Goal: Task Accomplishment & Management: Manage account settings

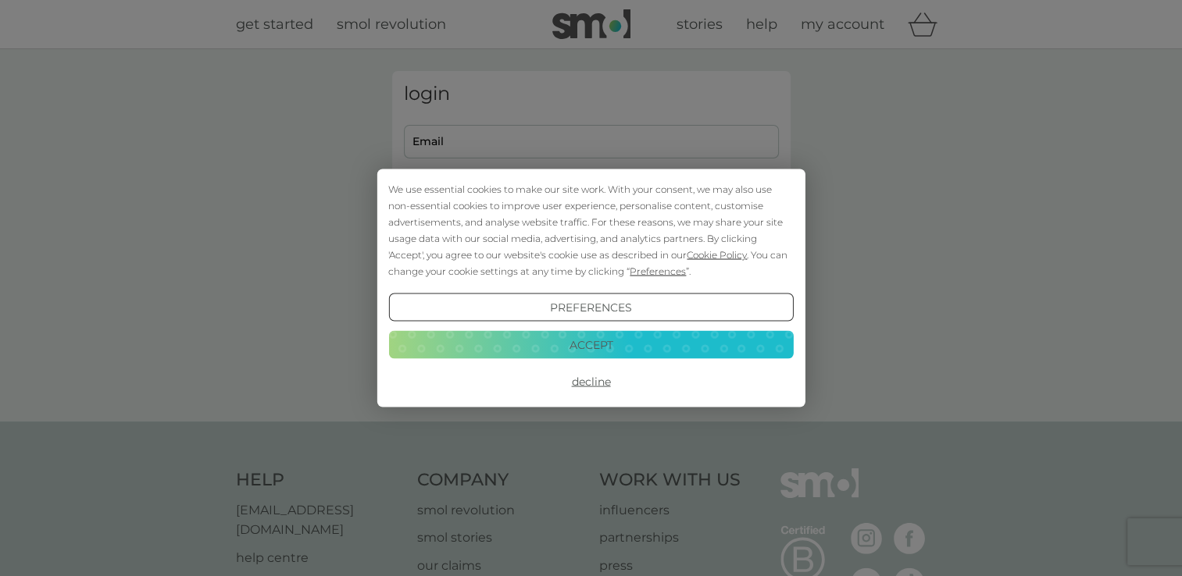
click at [612, 351] on button "Accept" at bounding box center [590, 344] width 405 height 28
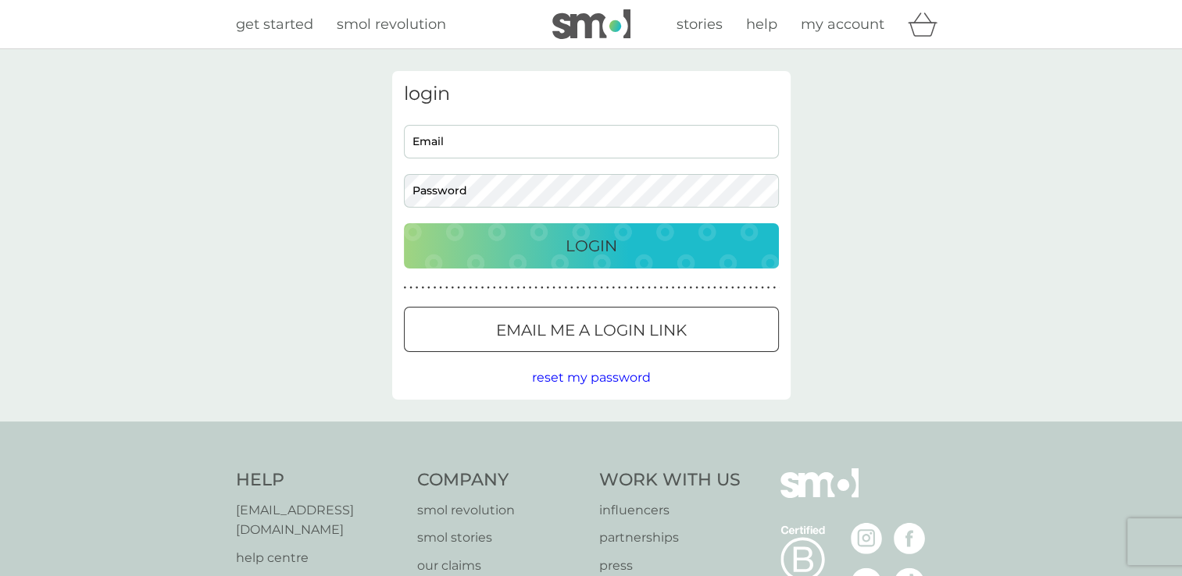
click at [444, 131] on input "Email" at bounding box center [591, 142] width 375 height 34
type input "[EMAIL_ADDRESS][PERSON_NAME][DOMAIN_NAME]"
click at [597, 379] on span "reset my password" at bounding box center [591, 377] width 119 height 15
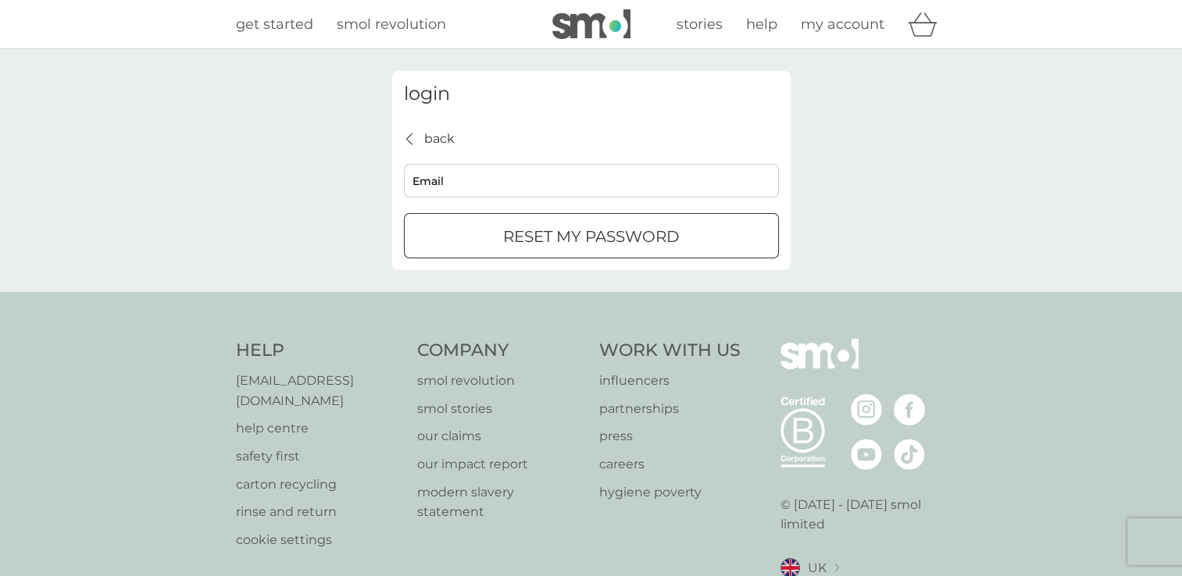
click at [443, 184] on input "Email" at bounding box center [591, 181] width 375 height 34
type input "[EMAIL_ADDRESS][PERSON_NAME][DOMAIN_NAME]"
click at [556, 236] on p "reset my password" at bounding box center [591, 236] width 177 height 25
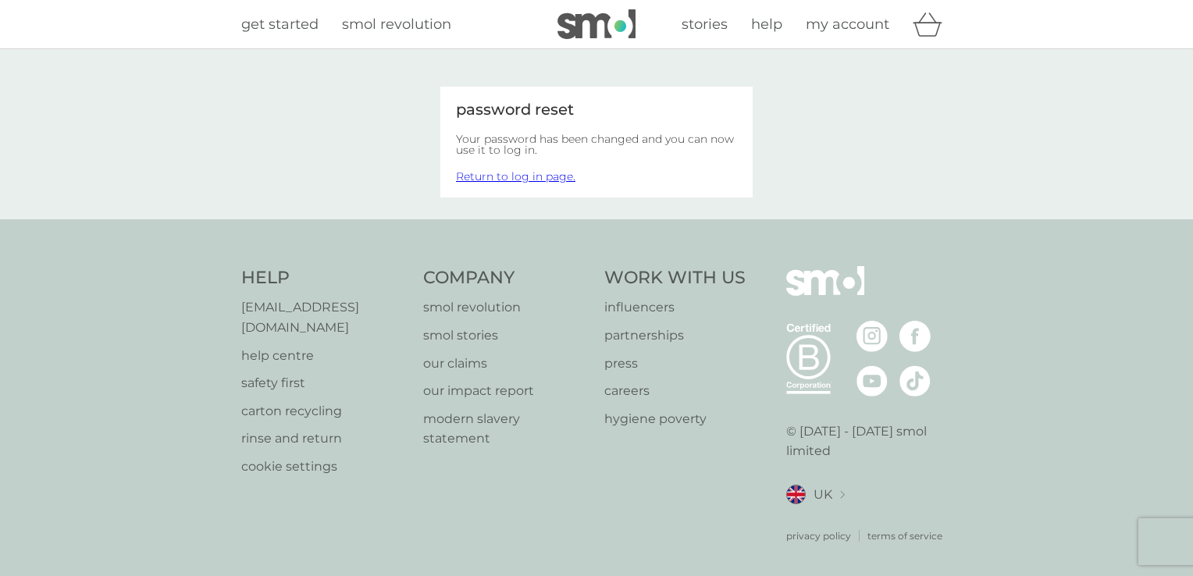
click at [531, 177] on link "Return to log in page." at bounding box center [515, 176] width 119 height 14
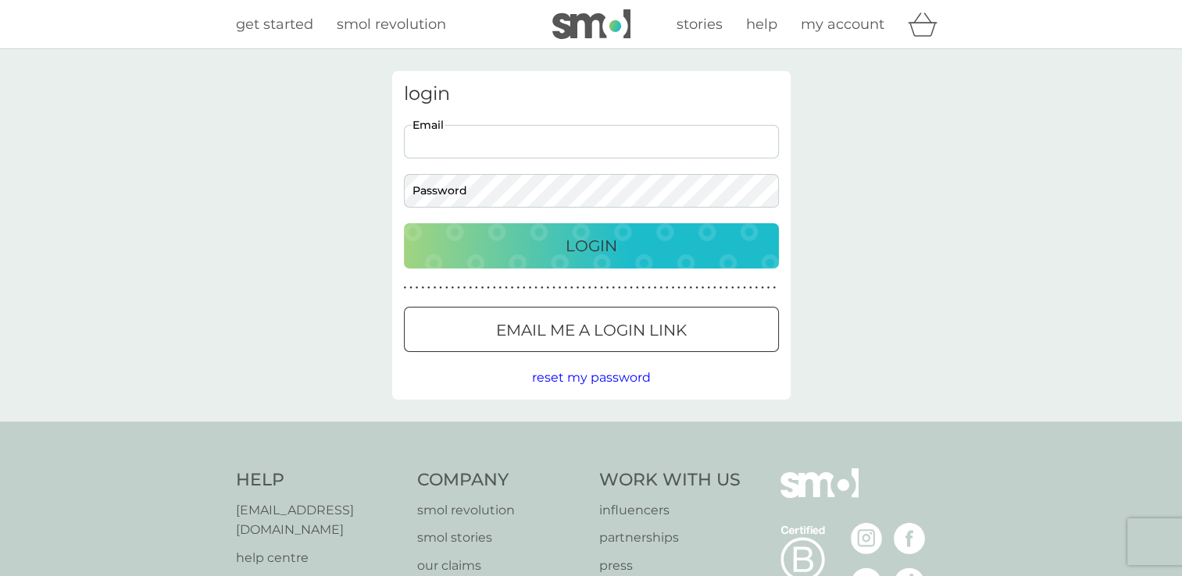
click at [444, 139] on input "Email" at bounding box center [591, 142] width 375 height 34
type input "[EMAIL_ADDRESS][PERSON_NAME][DOMAIN_NAME]"
click at [556, 250] on div "Login" at bounding box center [591, 246] width 344 height 25
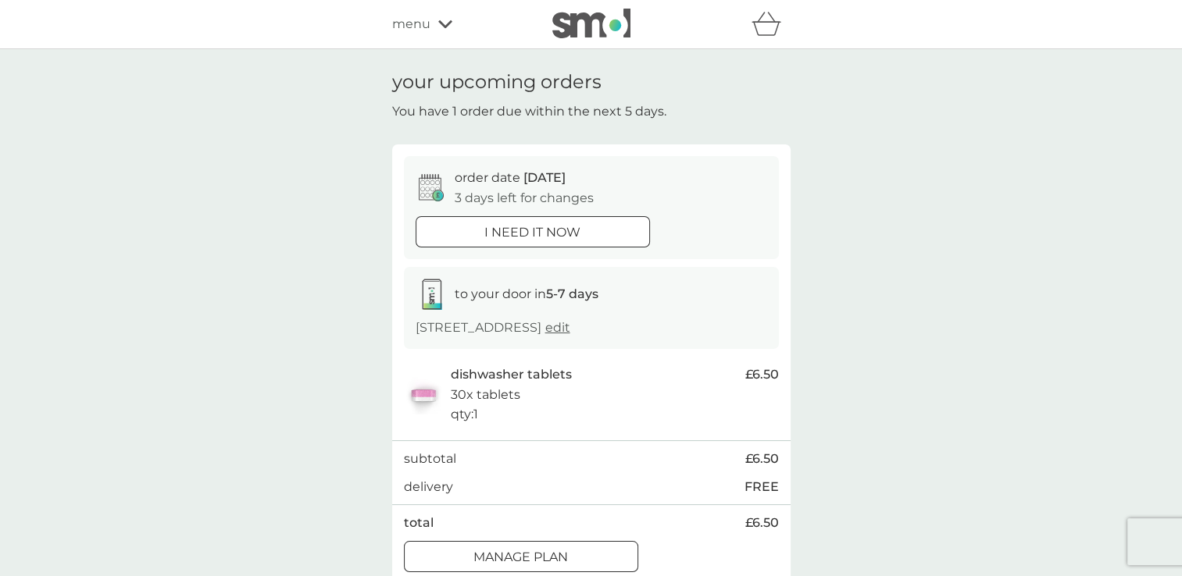
click at [534, 559] on div at bounding box center [521, 557] width 56 height 16
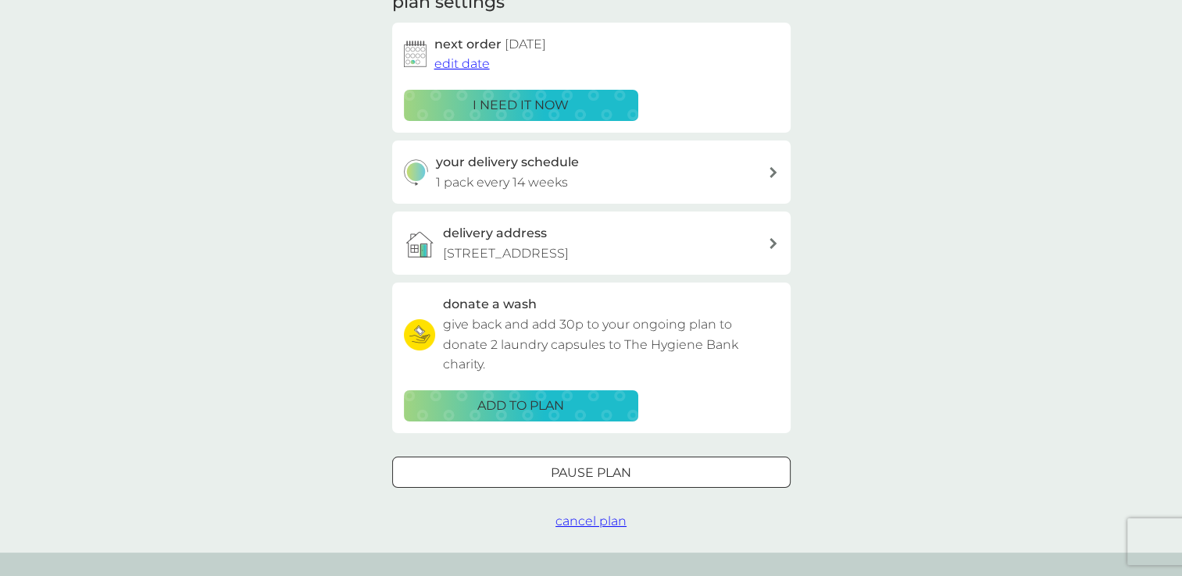
scroll to position [243, 0]
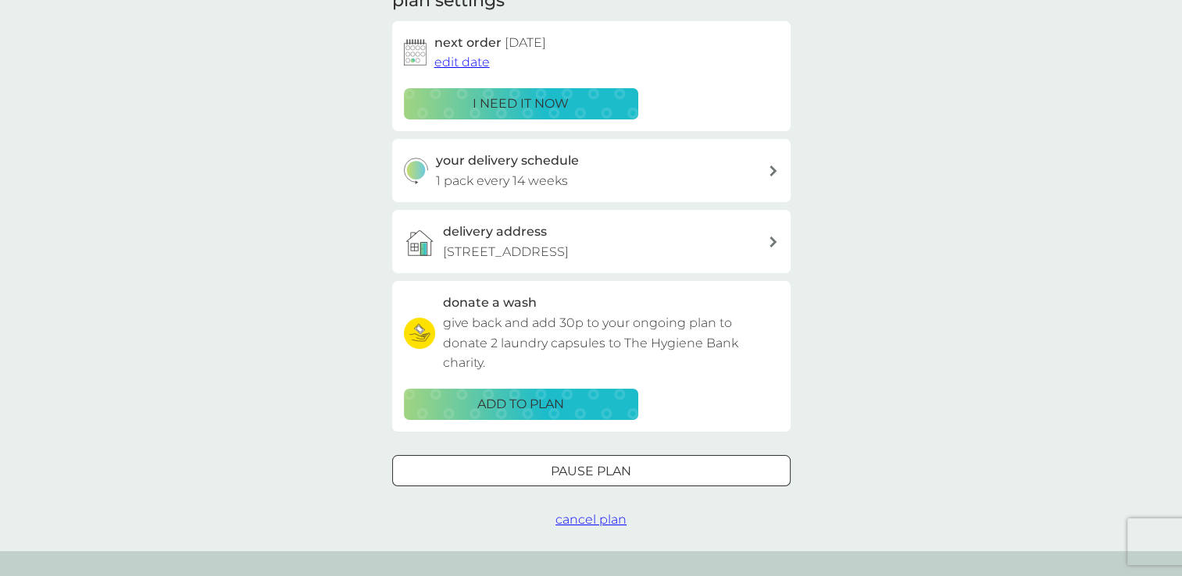
click at [607, 476] on div at bounding box center [591, 471] width 56 height 16
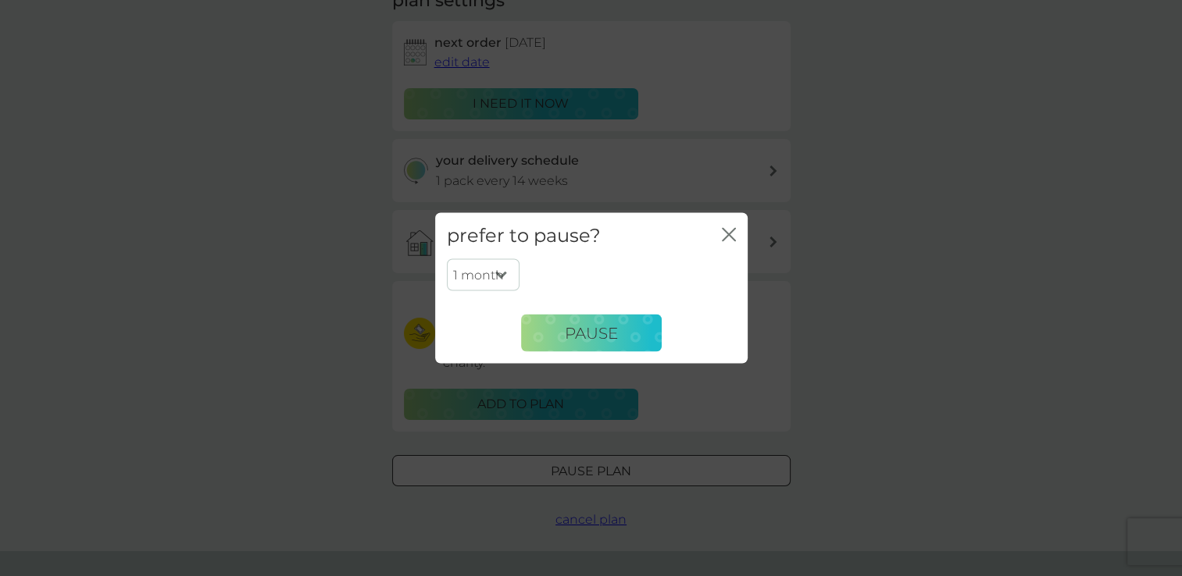
click at [501, 276] on select "1 month 2 months 3 months 4 months 5 months 6 months" at bounding box center [483, 275] width 73 height 33
click at [722, 239] on icon "close" at bounding box center [729, 235] width 14 height 14
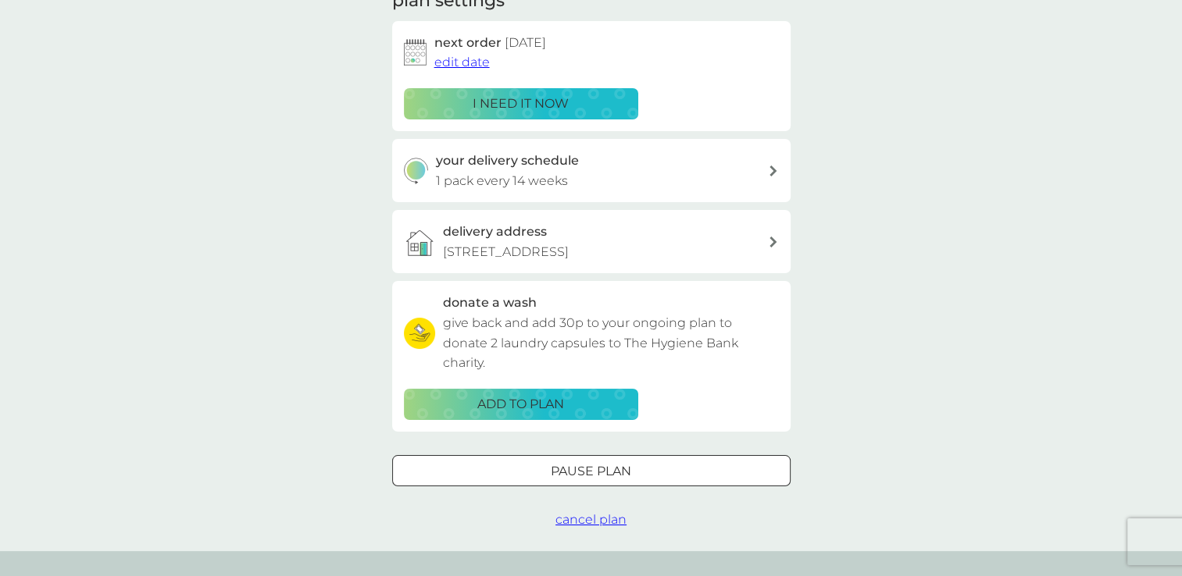
click at [597, 520] on span "cancel plan" at bounding box center [590, 519] width 71 height 15
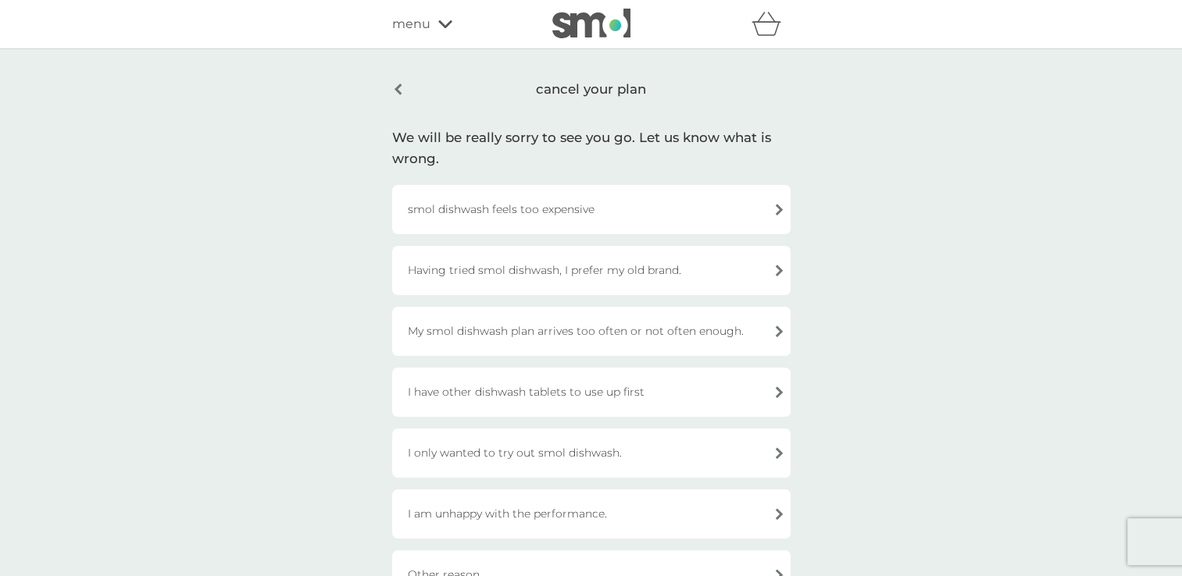
click at [776, 275] on div "Having tried smol dishwash, I prefer my old brand." at bounding box center [591, 270] width 398 height 49
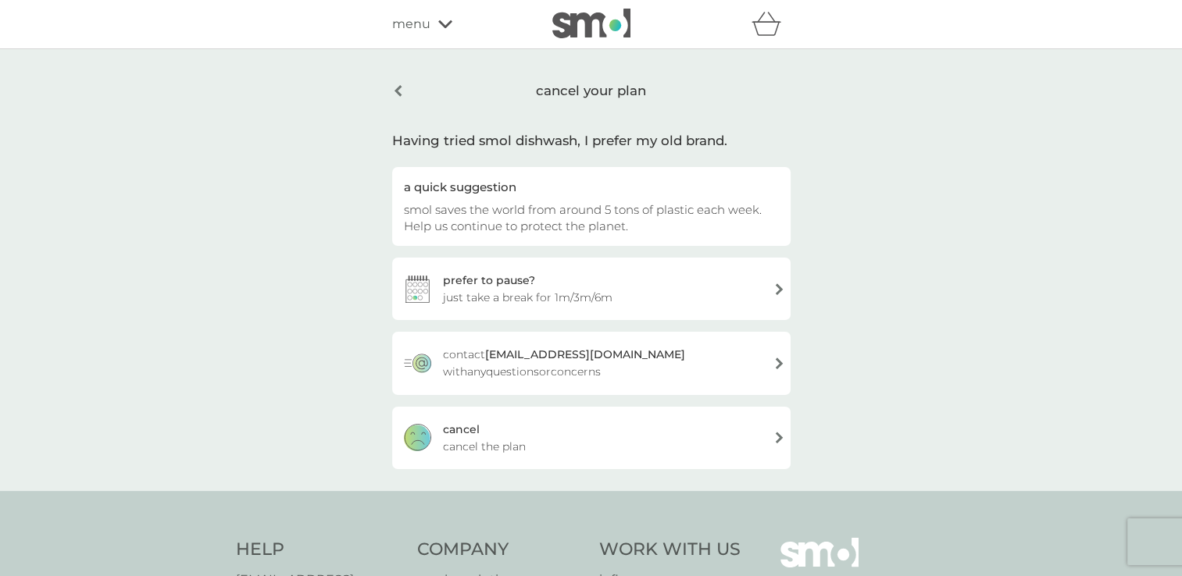
click at [657, 447] on div "[PERSON_NAME] the plan" at bounding box center [591, 438] width 398 height 62
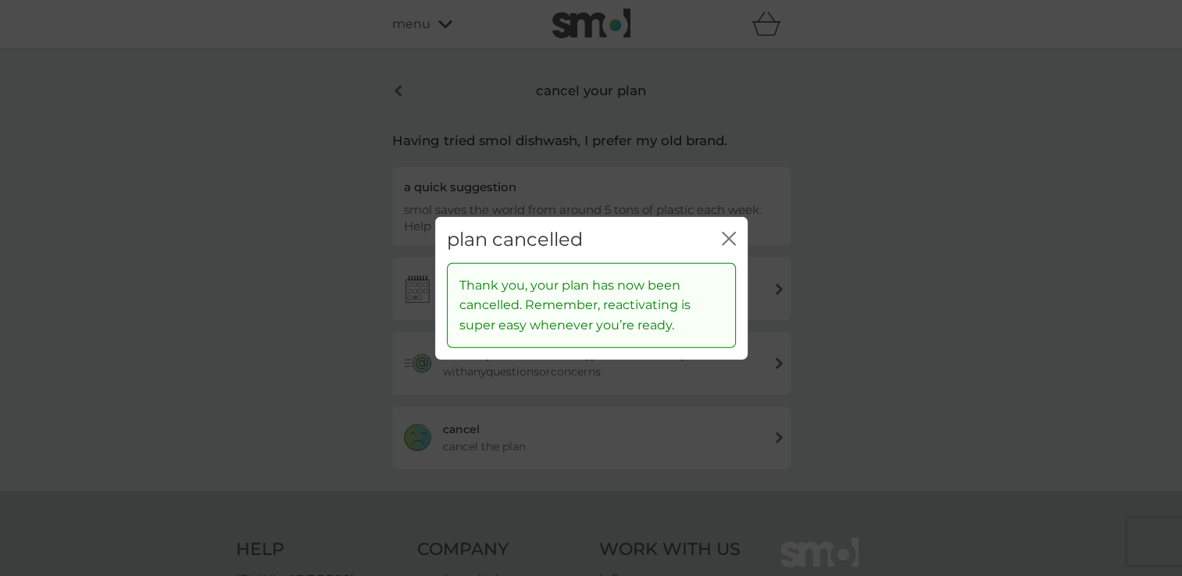
click at [723, 241] on icon "close" at bounding box center [729, 239] width 14 height 14
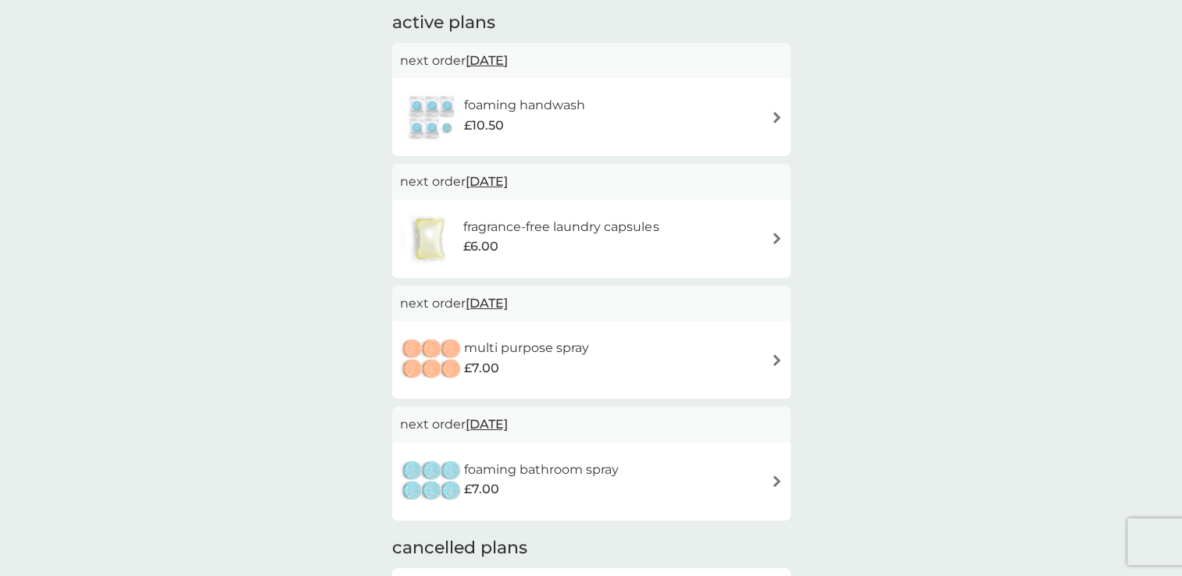
scroll to position [109, 0]
click at [603, 226] on h6 "fragrance-free laundry capsules" at bounding box center [560, 225] width 195 height 20
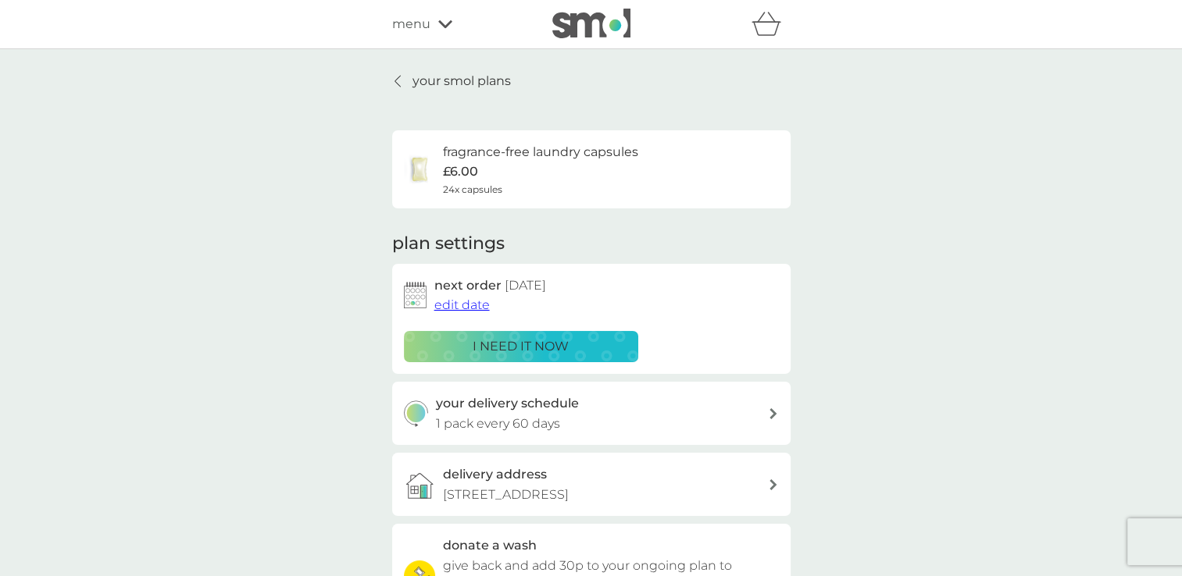
click at [471, 305] on span "edit date" at bounding box center [461, 305] width 55 height 15
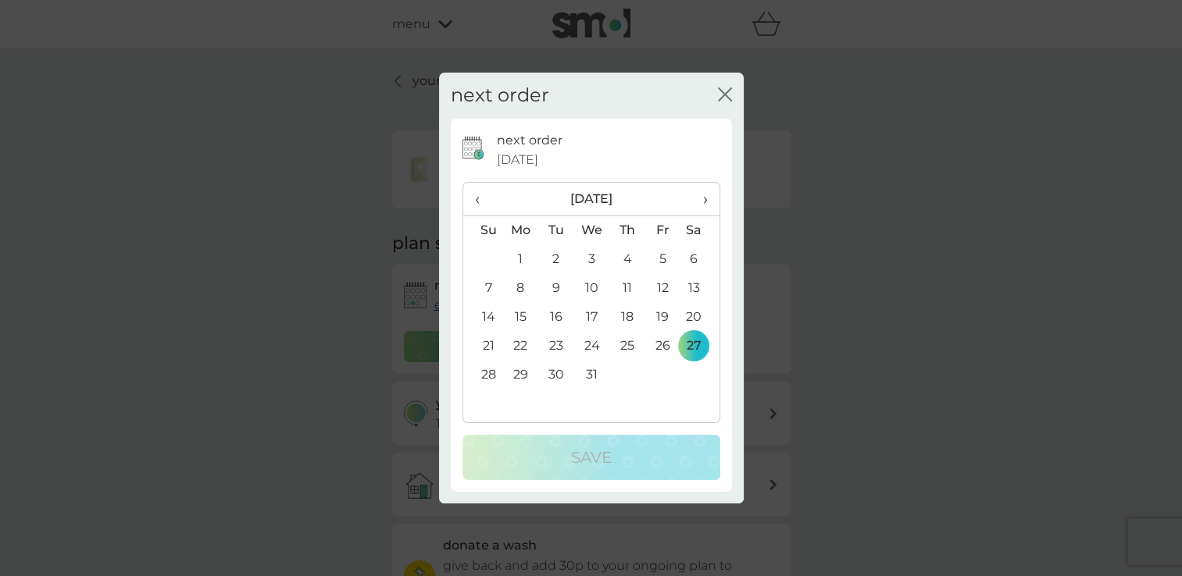
click at [476, 202] on span "‹" at bounding box center [483, 199] width 16 height 33
click at [475, 203] on span "‹" at bounding box center [483, 199] width 16 height 33
click at [594, 290] on td "10" at bounding box center [591, 288] width 36 height 29
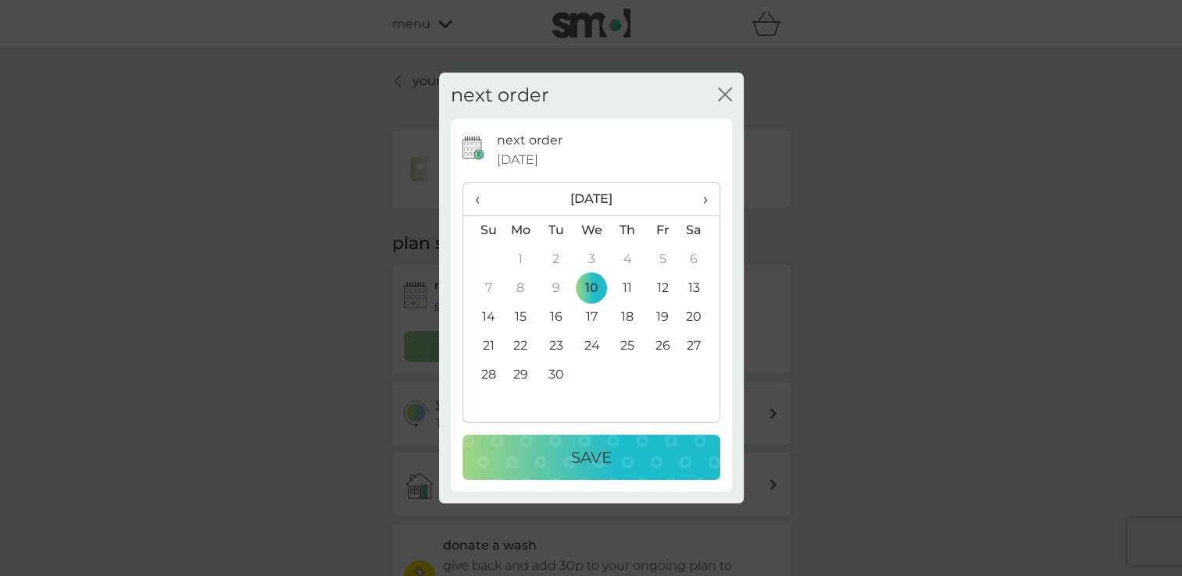
click at [592, 458] on p "Save" at bounding box center [591, 457] width 41 height 25
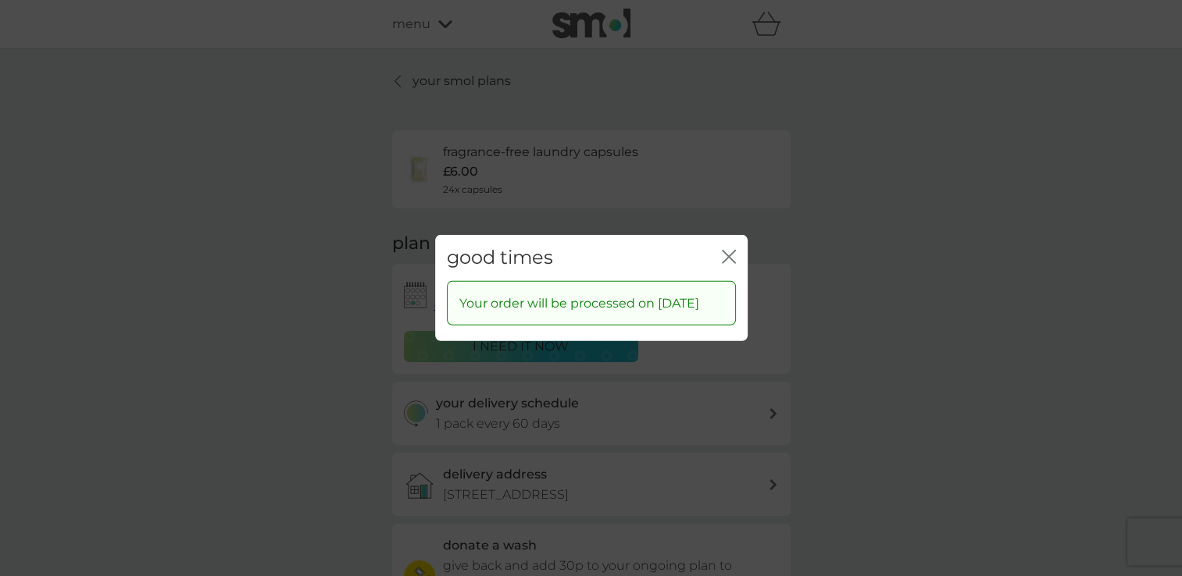
click at [726, 251] on icon "close" at bounding box center [729, 257] width 14 height 14
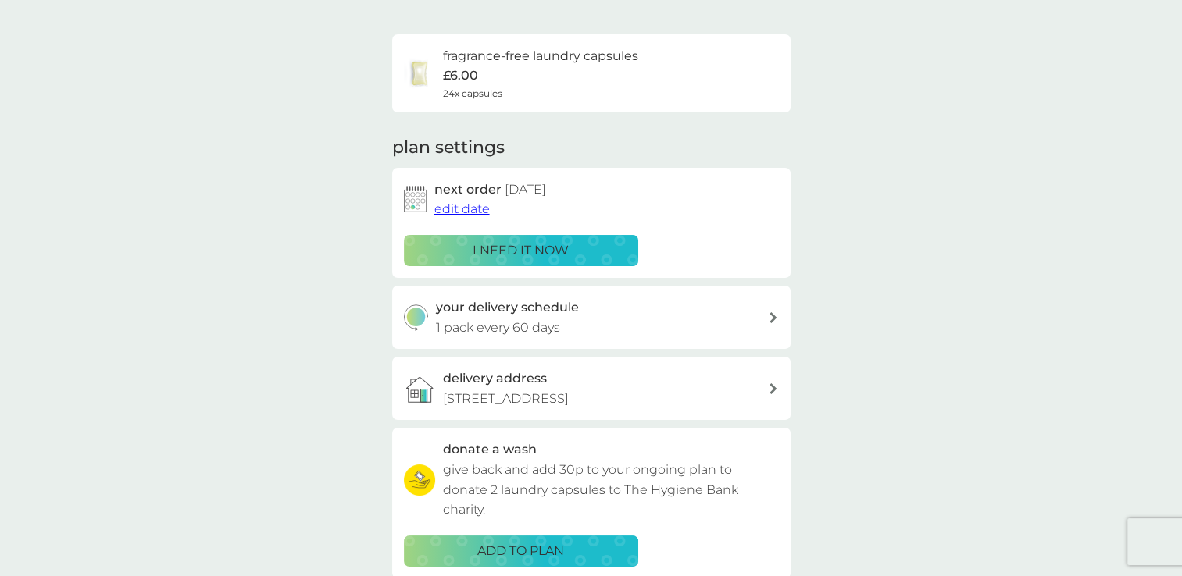
scroll to position [101, 0]
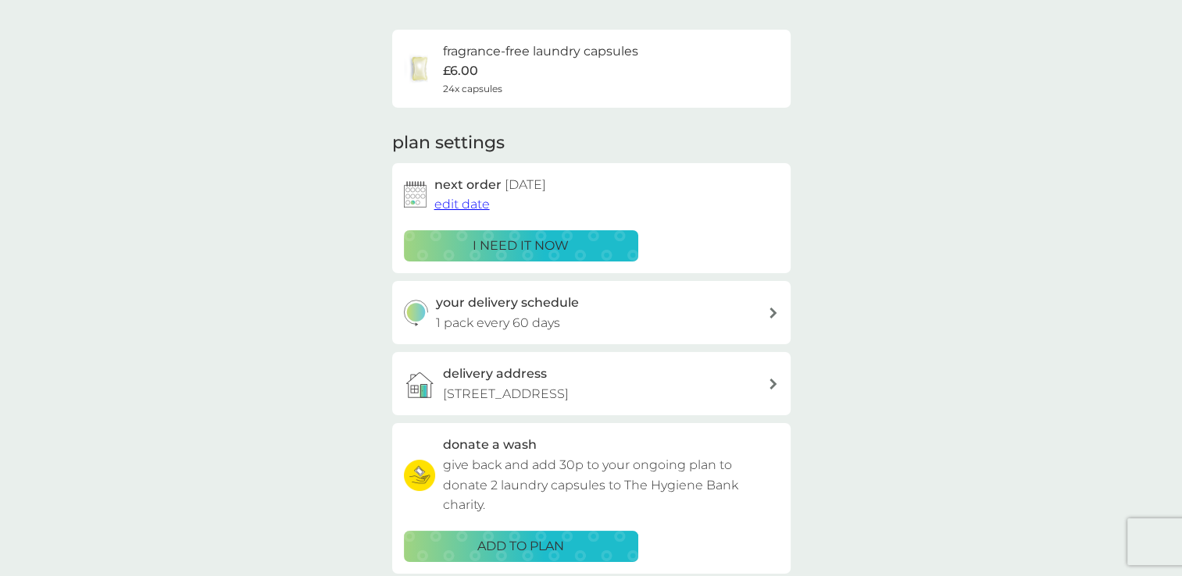
click at [774, 314] on icon at bounding box center [772, 313] width 7 height 11
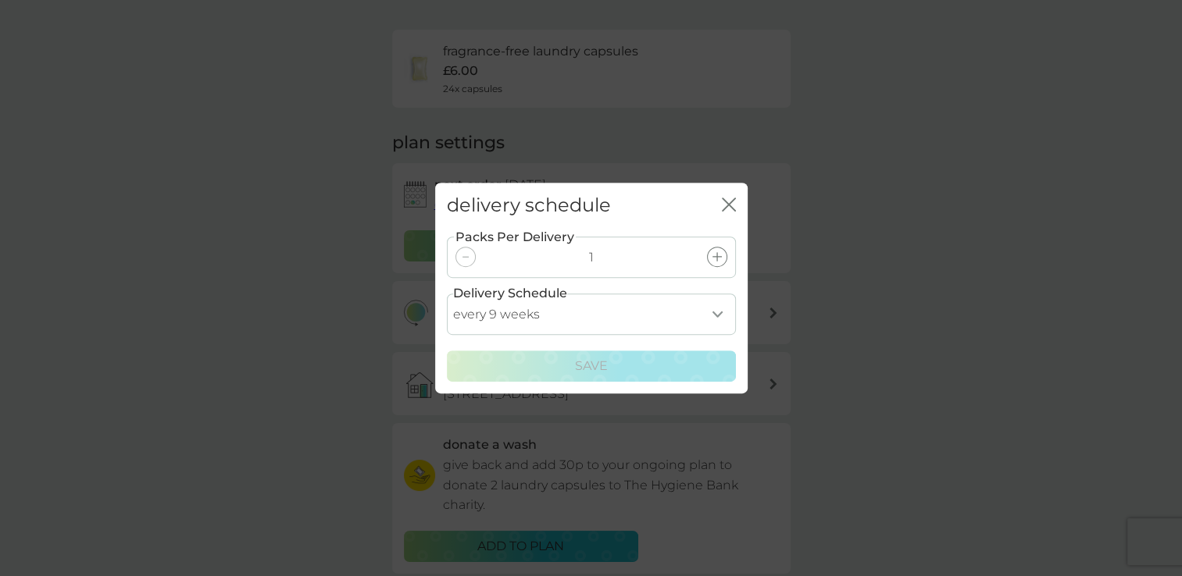
click at [715, 258] on icon at bounding box center [716, 256] width 9 height 9
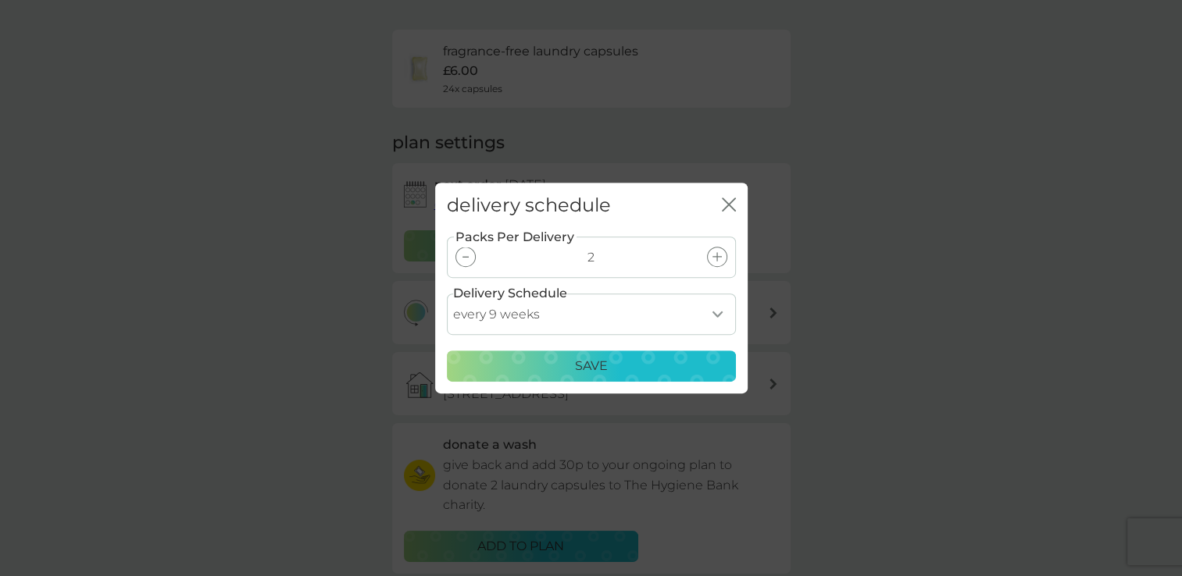
click at [715, 316] on select "every 1 week every 2 weeks every 3 weeks every 4 weeks every 5 weeks every 6 we…" at bounding box center [591, 314] width 289 height 41
click at [447, 294] on select "every 1 week every 2 weeks every 3 weeks every 4 weeks every 5 weeks every 6 we…" at bounding box center [591, 314] width 289 height 41
click at [719, 256] on icon at bounding box center [716, 256] width 9 height 9
click at [716, 316] on select "every 1 week every 2 weeks every 3 weeks every 4 weeks every 5 weeks every 6 we…" at bounding box center [591, 314] width 289 height 41
select select "112"
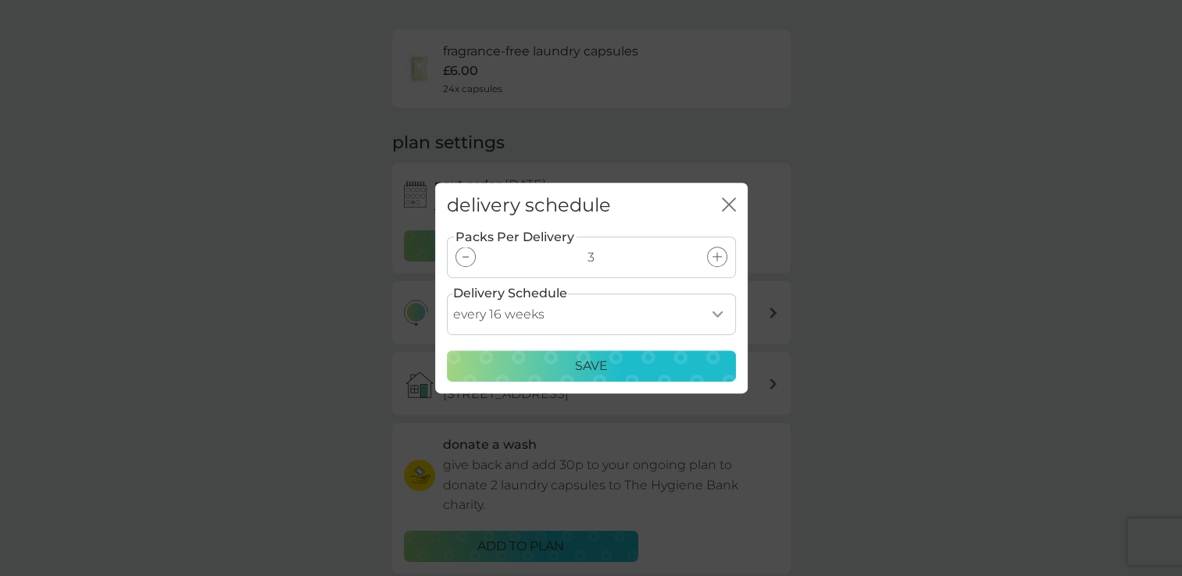
click at [447, 294] on select "every 1 week every 2 weeks every 3 weeks every 4 weeks every 5 weeks every 6 we…" at bounding box center [591, 314] width 289 height 41
click at [609, 368] on div "Save" at bounding box center [591, 366] width 269 height 20
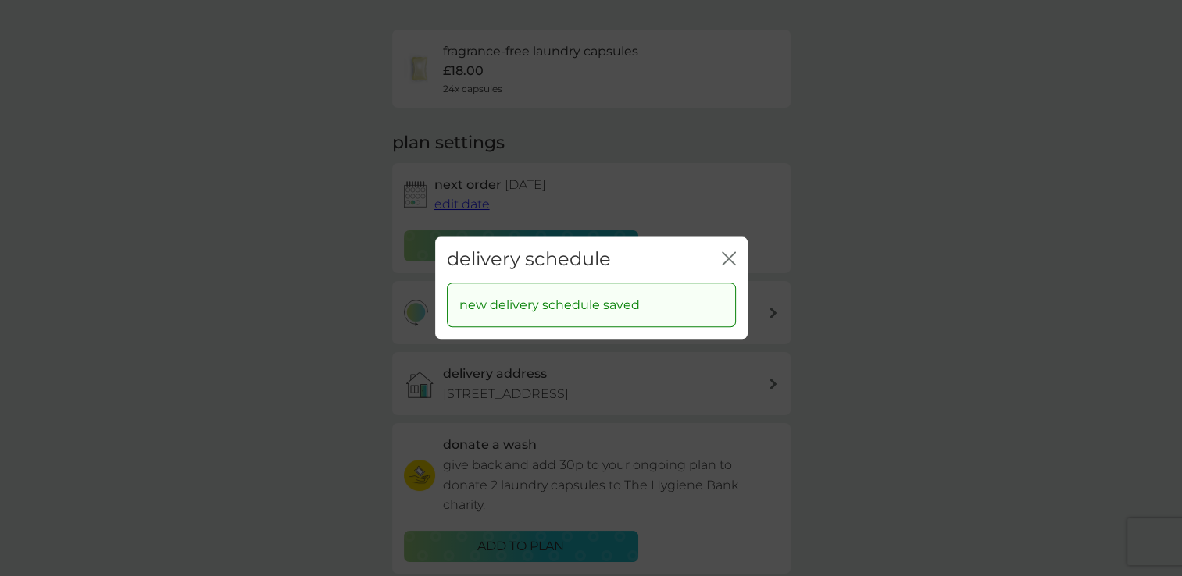
click at [729, 259] on icon "close" at bounding box center [732, 258] width 6 height 12
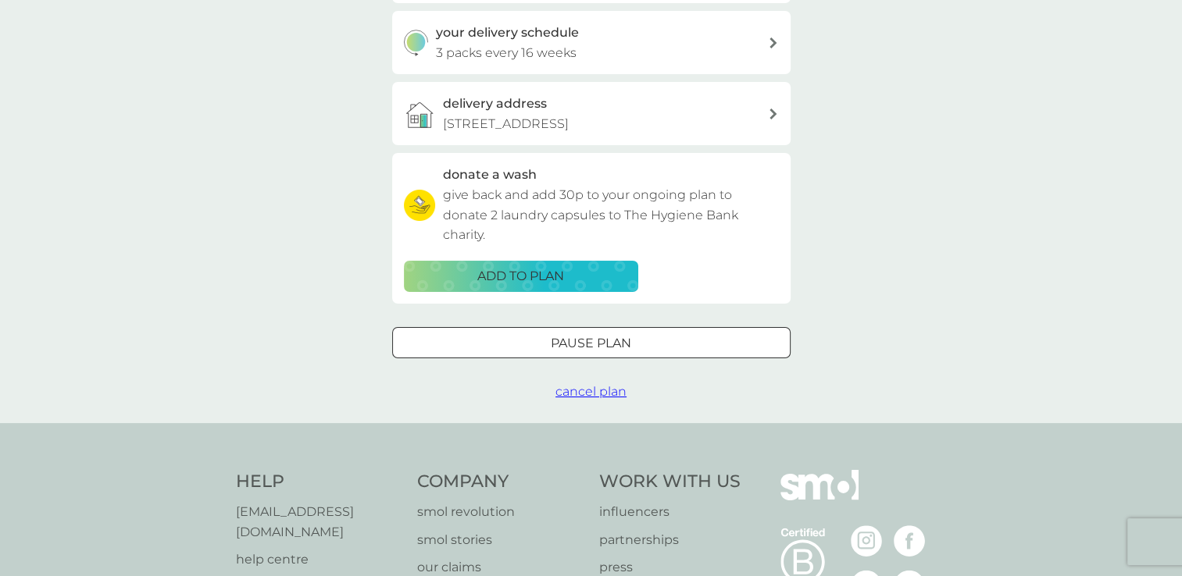
scroll to position [0, 0]
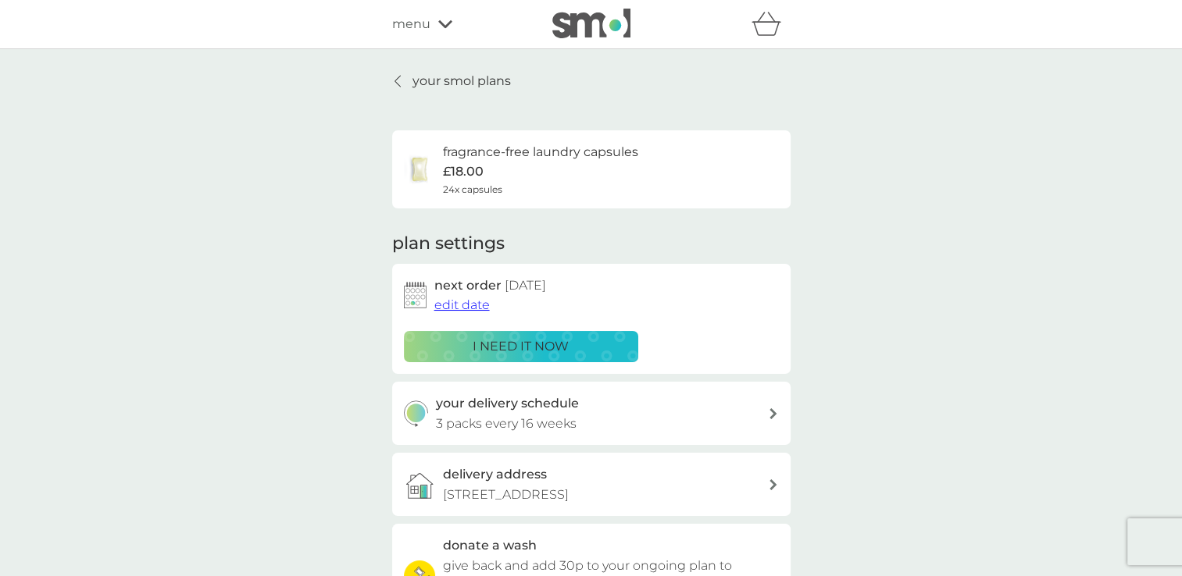
click at [394, 85] on icon at bounding box center [397, 81] width 6 height 12
